Goal: Task Accomplishment & Management: Use online tool/utility

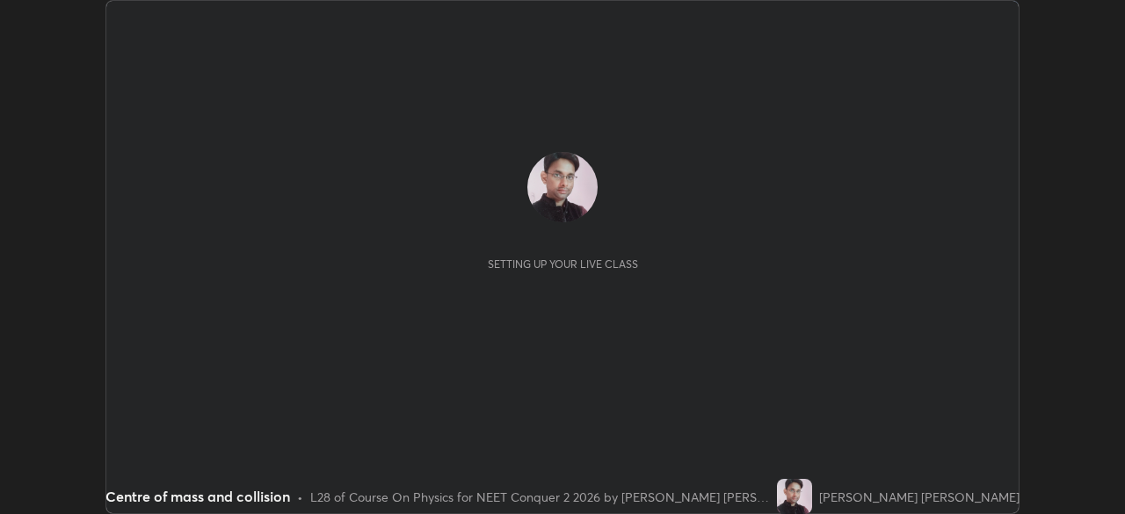
scroll to position [514, 1125]
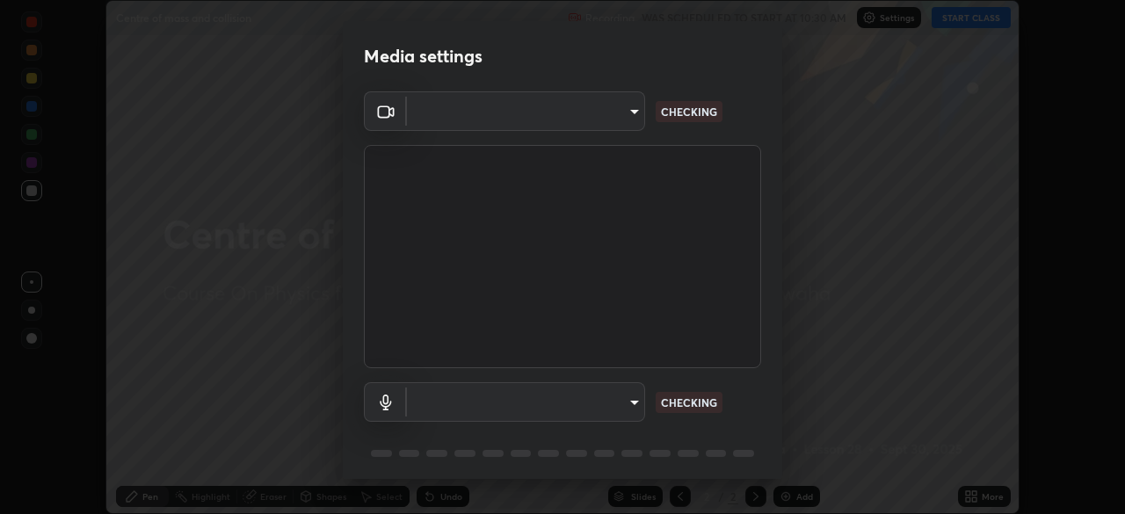
click at [963, 22] on div "Media settings ​ CHECKING ​ CHECKING 1 / 5 Next" at bounding box center [562, 257] width 1125 height 514
type input "1ebbe5752feb64f56c8c2ea118ab8786e931b8e280c4254c16e60950b1c2e0b6"
type input "communications"
click at [669, 293] on video at bounding box center [562, 256] width 397 height 223
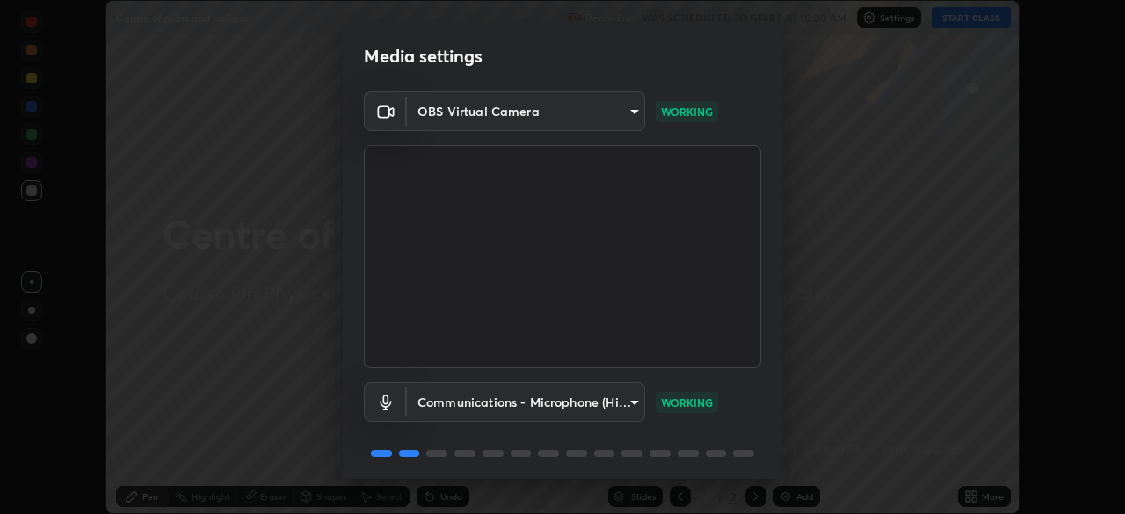
scroll to position [62, 0]
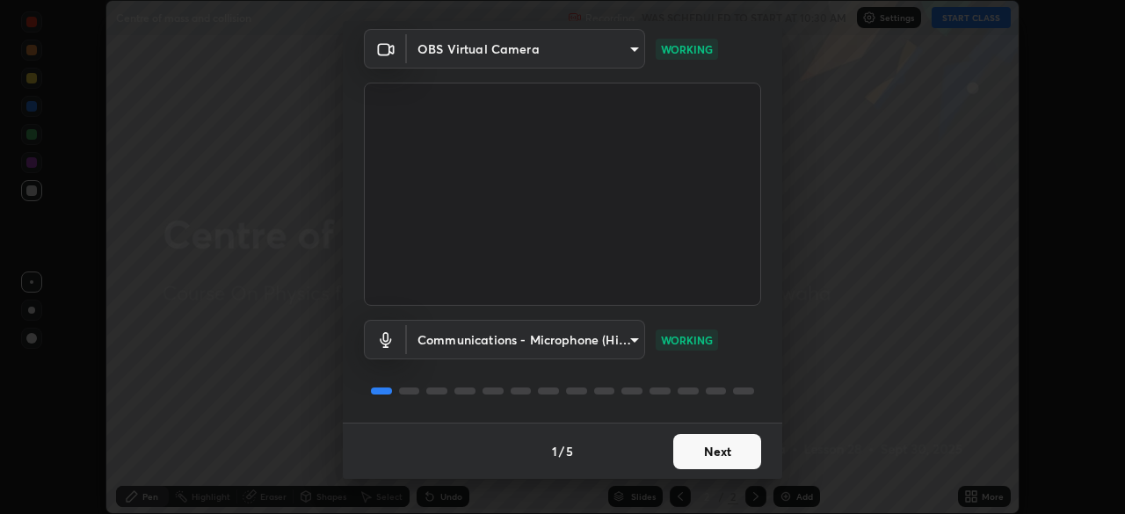
click at [724, 451] on button "Next" at bounding box center [718, 451] width 88 height 35
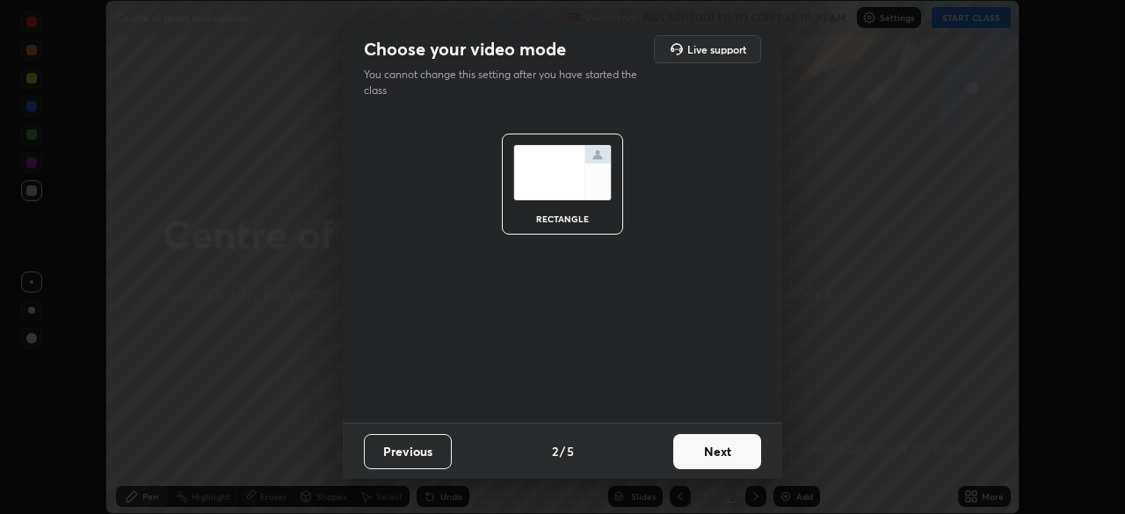
scroll to position [0, 0]
click at [727, 451] on button "Next" at bounding box center [718, 451] width 88 height 35
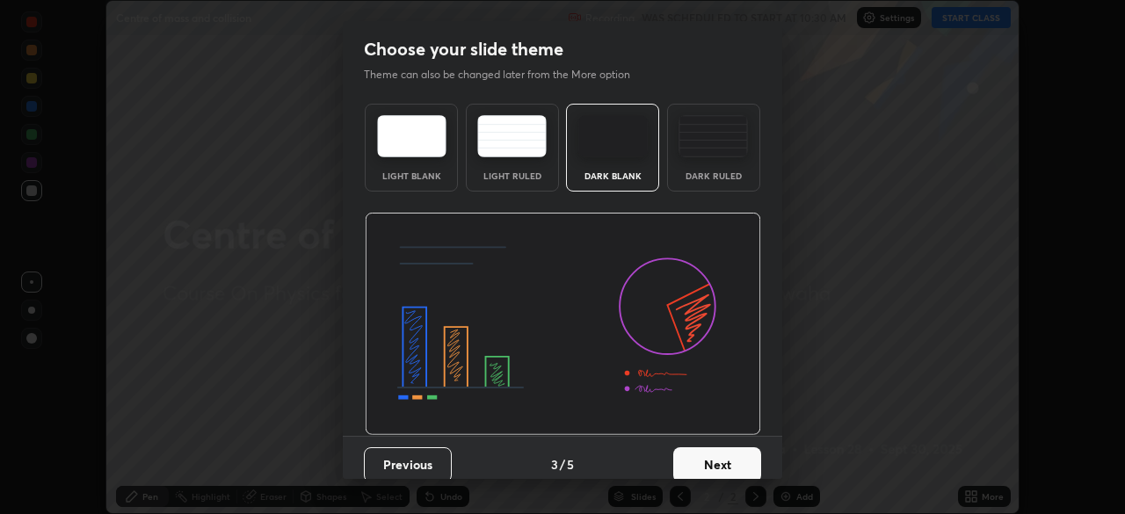
click at [732, 462] on button "Next" at bounding box center [718, 465] width 88 height 35
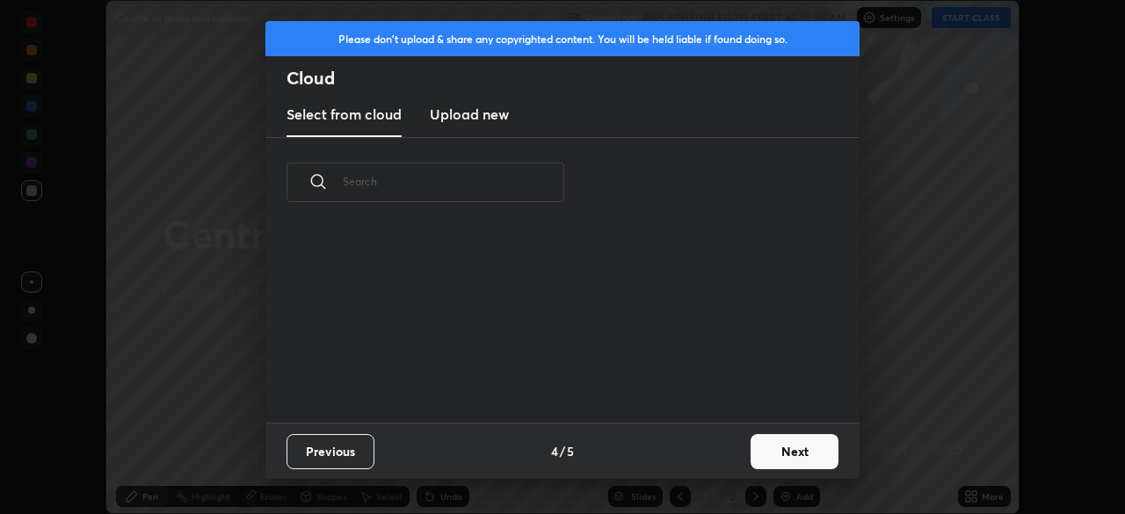
click at [783, 454] on button "Next" at bounding box center [795, 451] width 88 height 35
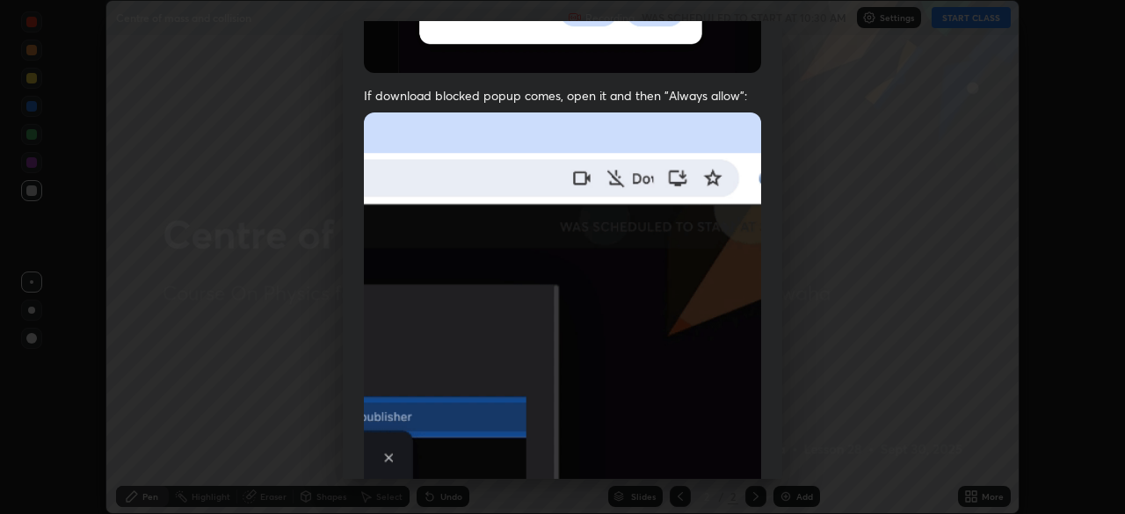
scroll to position [421, 0]
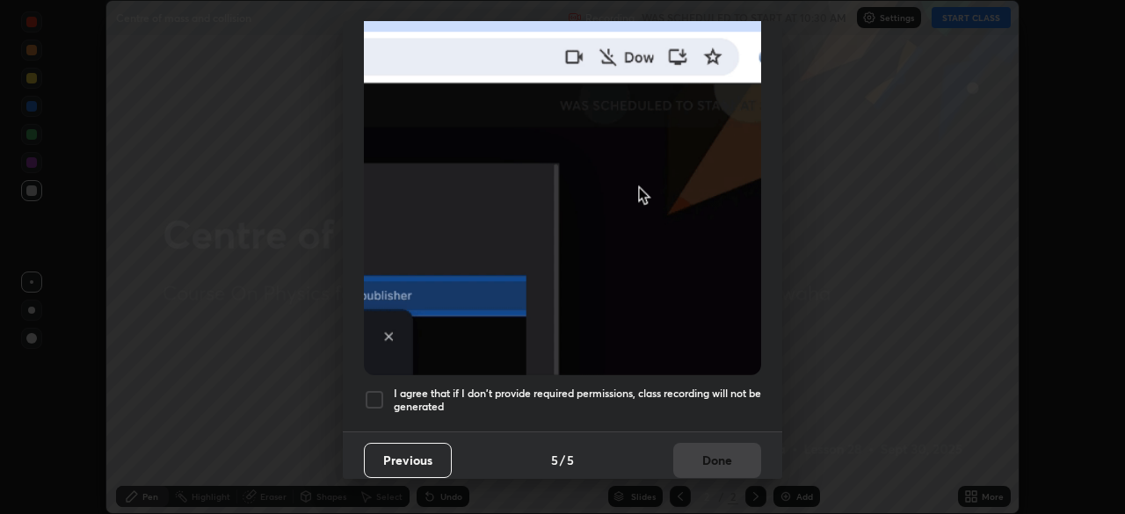
click at [377, 390] on div at bounding box center [374, 400] width 21 height 21
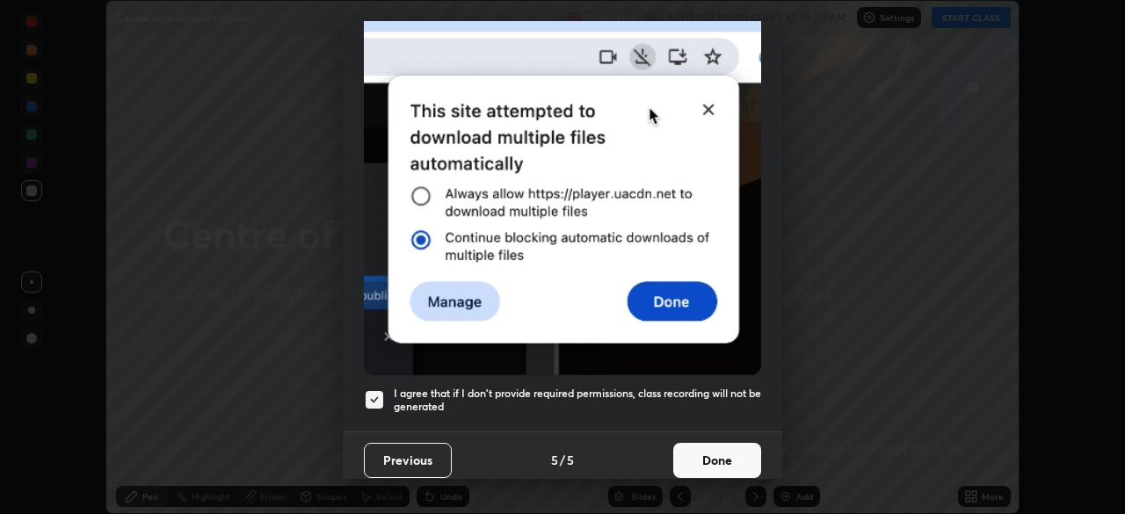
click at [732, 454] on button "Done" at bounding box center [718, 460] width 88 height 35
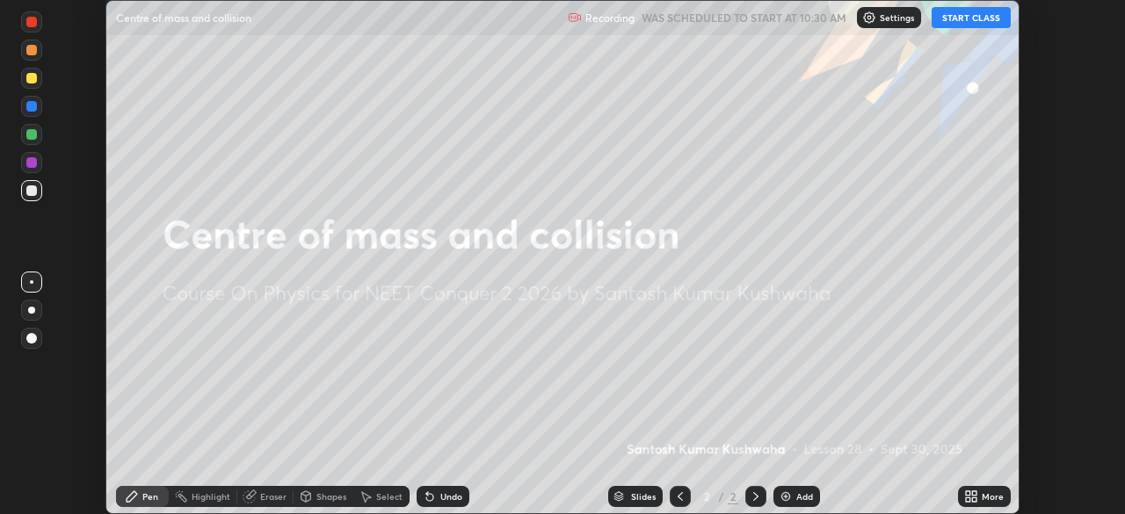
click at [965, 17] on button "START CLASS" at bounding box center [971, 17] width 79 height 21
